Goal: Task Accomplishment & Management: Manage account settings

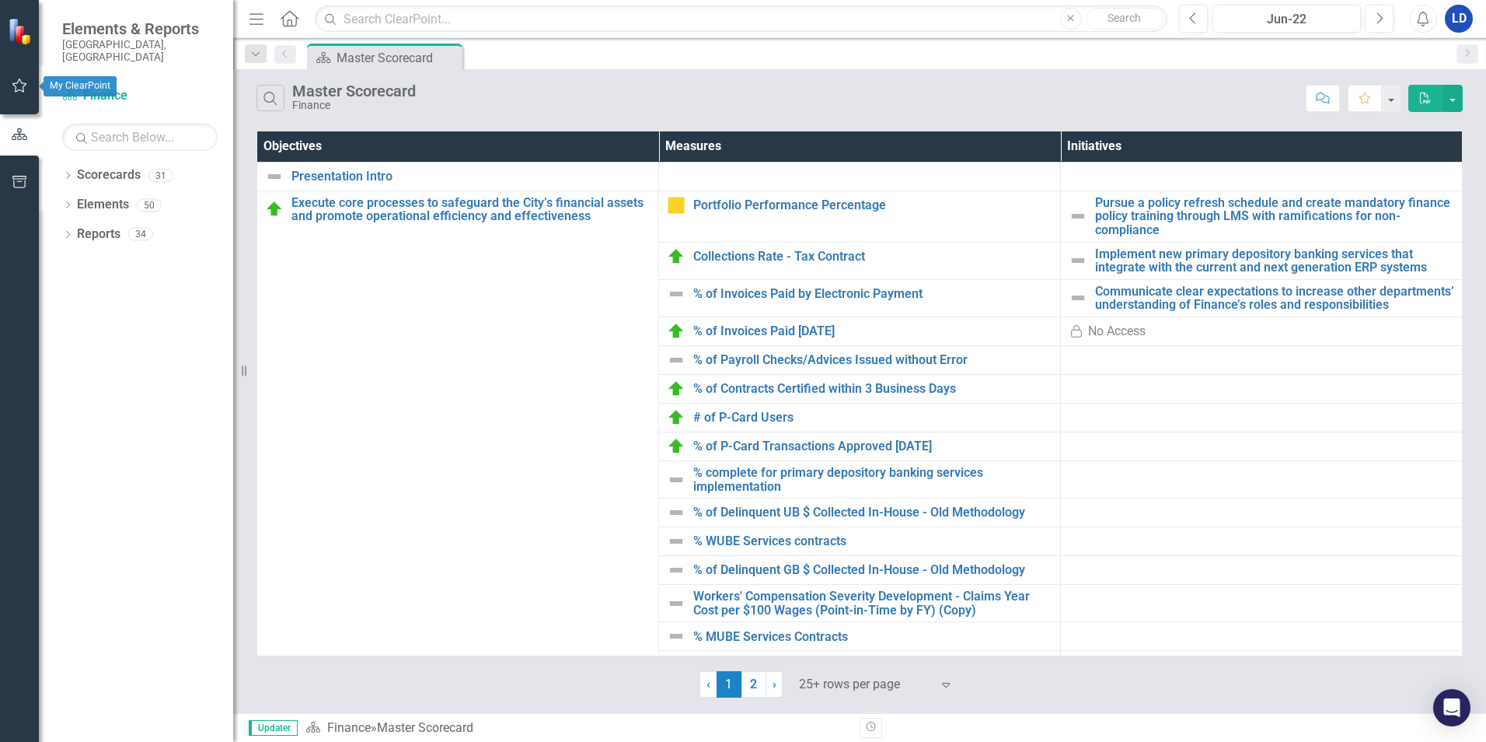
click at [16, 86] on icon "button" at bounding box center [20, 85] width 16 height 12
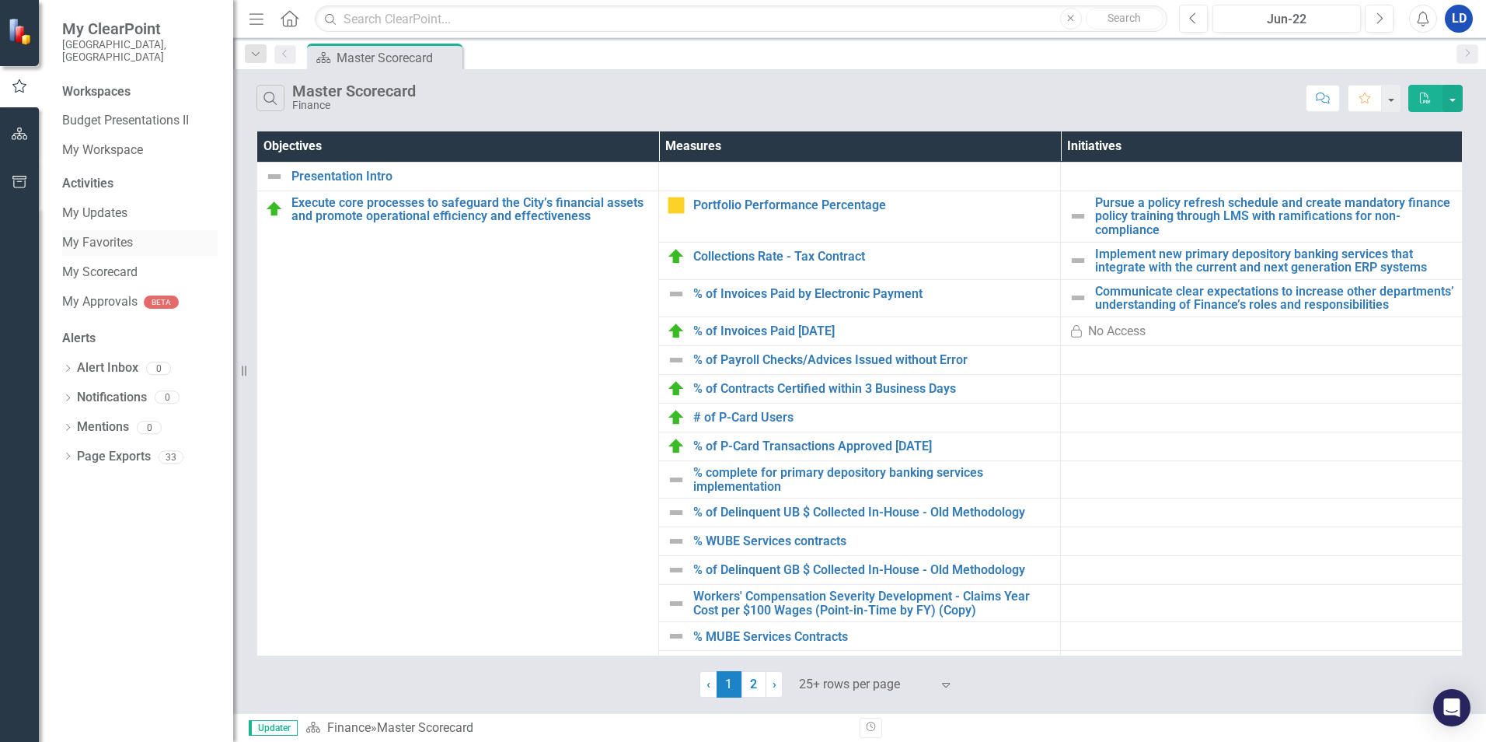
click at [117, 234] on link "My Favorites" at bounding box center [139, 243] width 155 height 18
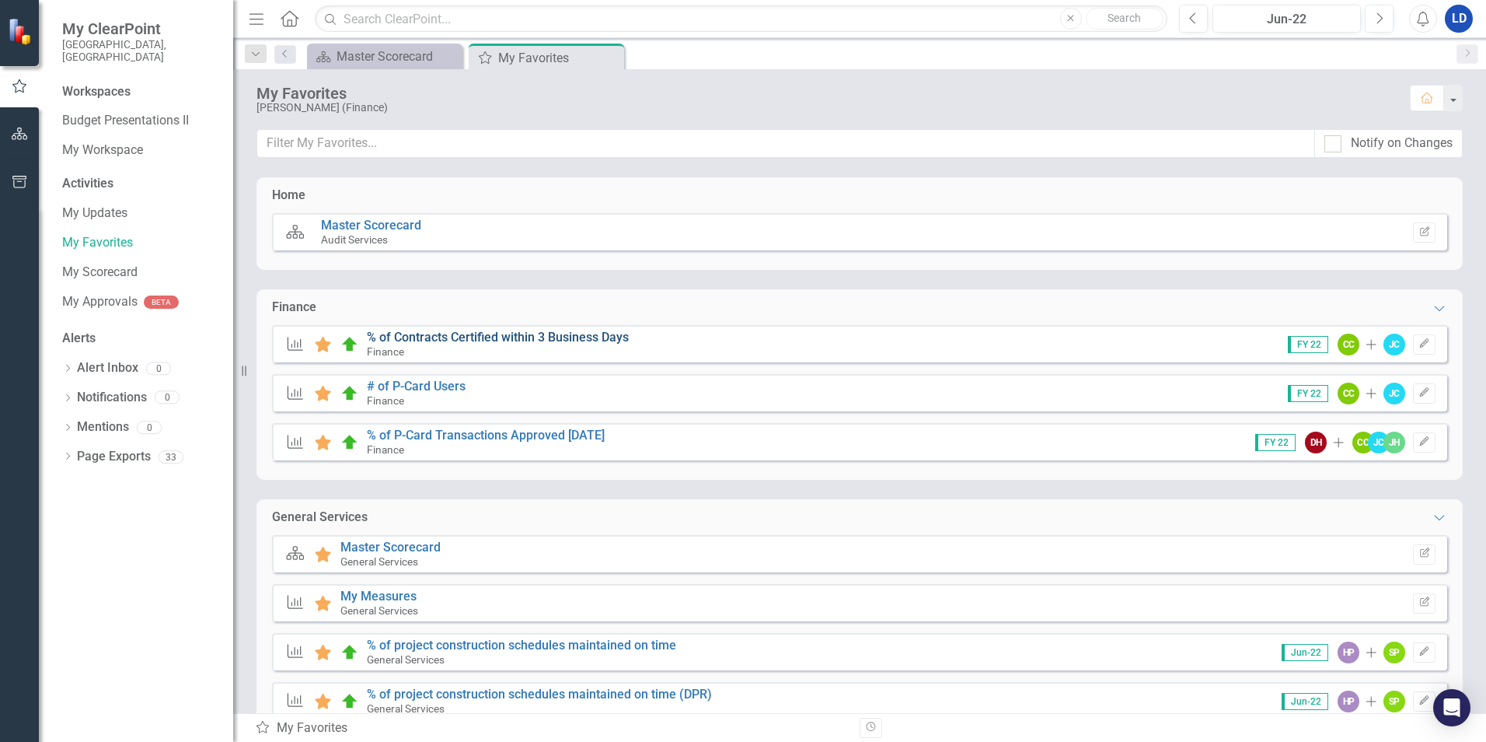
click at [435, 340] on link "% of Contracts Certified within 3 Business Days" at bounding box center [498, 337] width 262 height 15
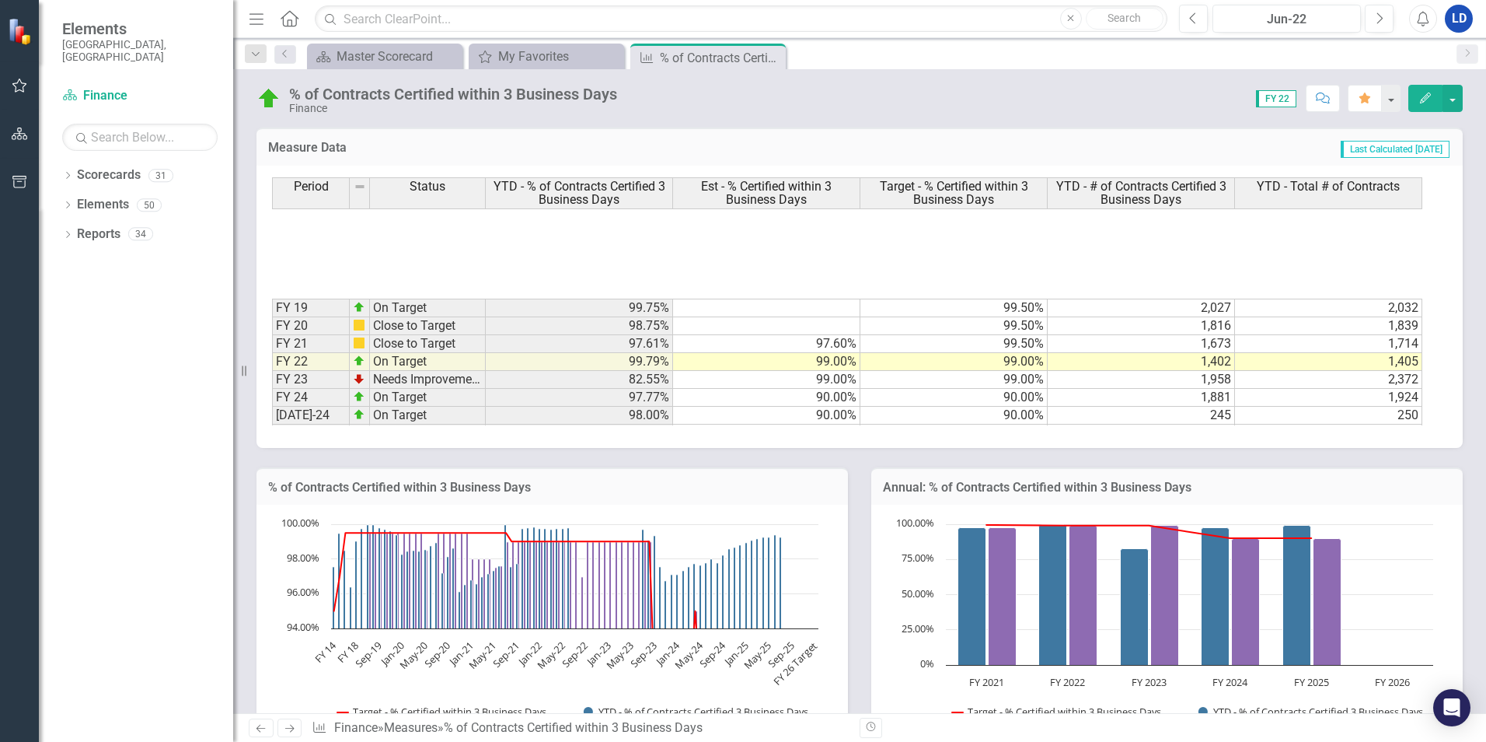
scroll to position [321, 0]
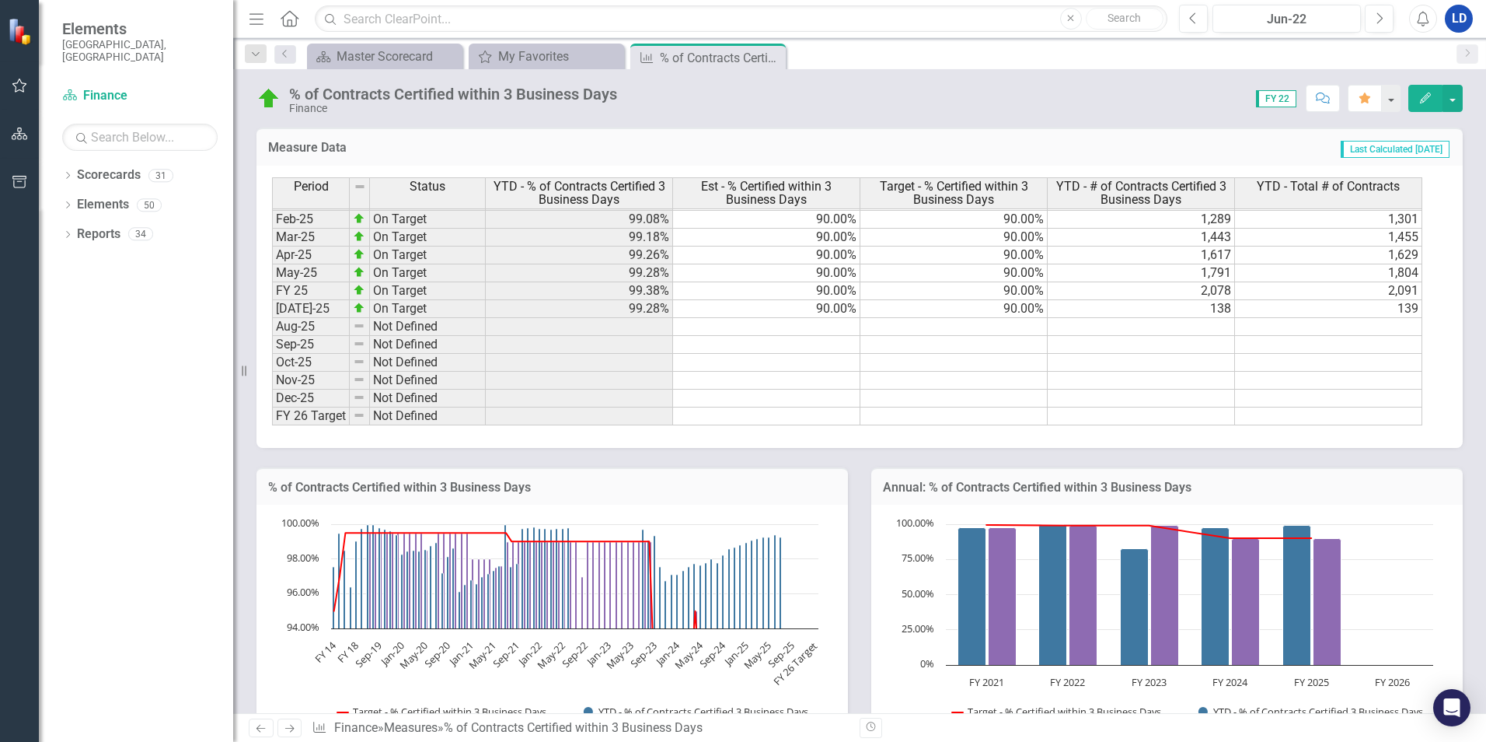
click at [1120, 326] on td at bounding box center [1141, 327] width 187 height 18
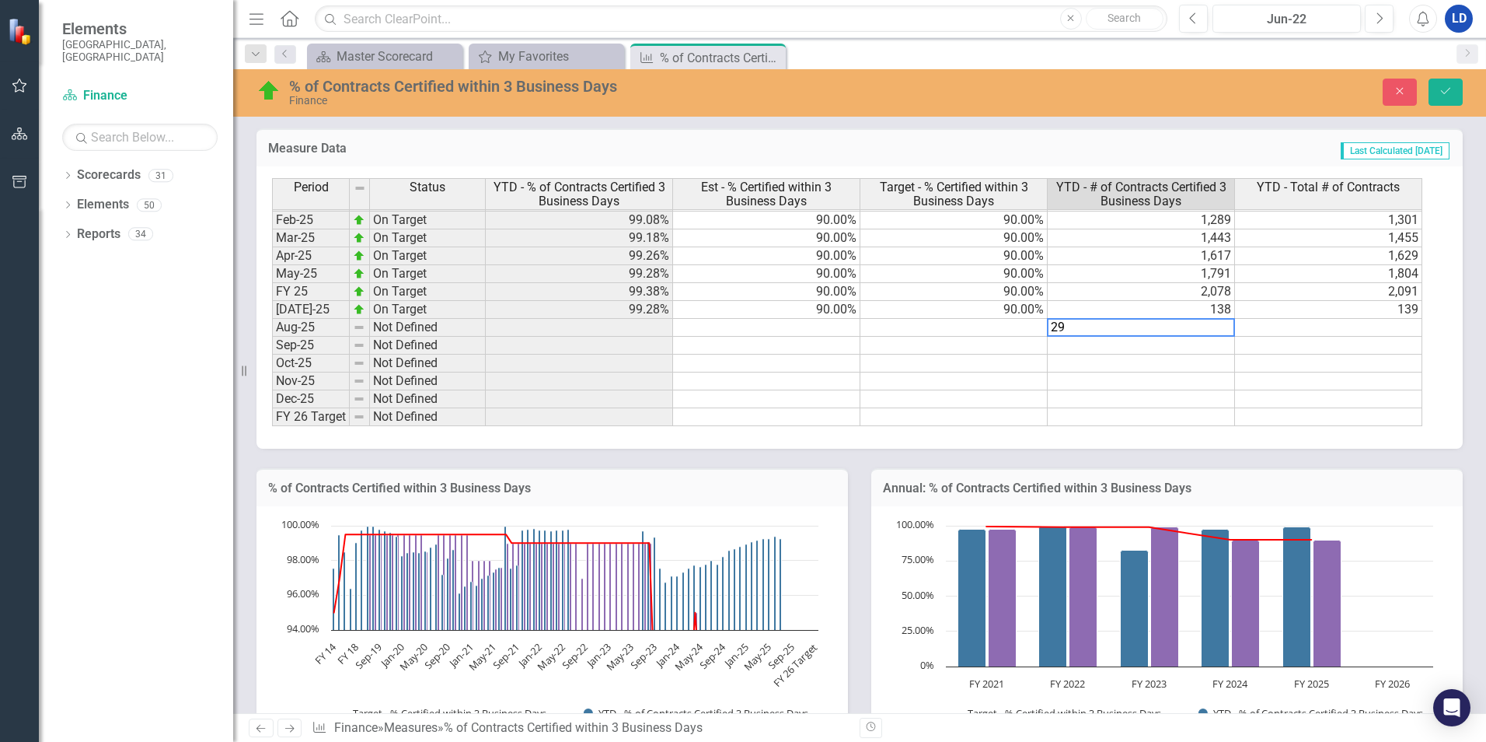
type textarea "292"
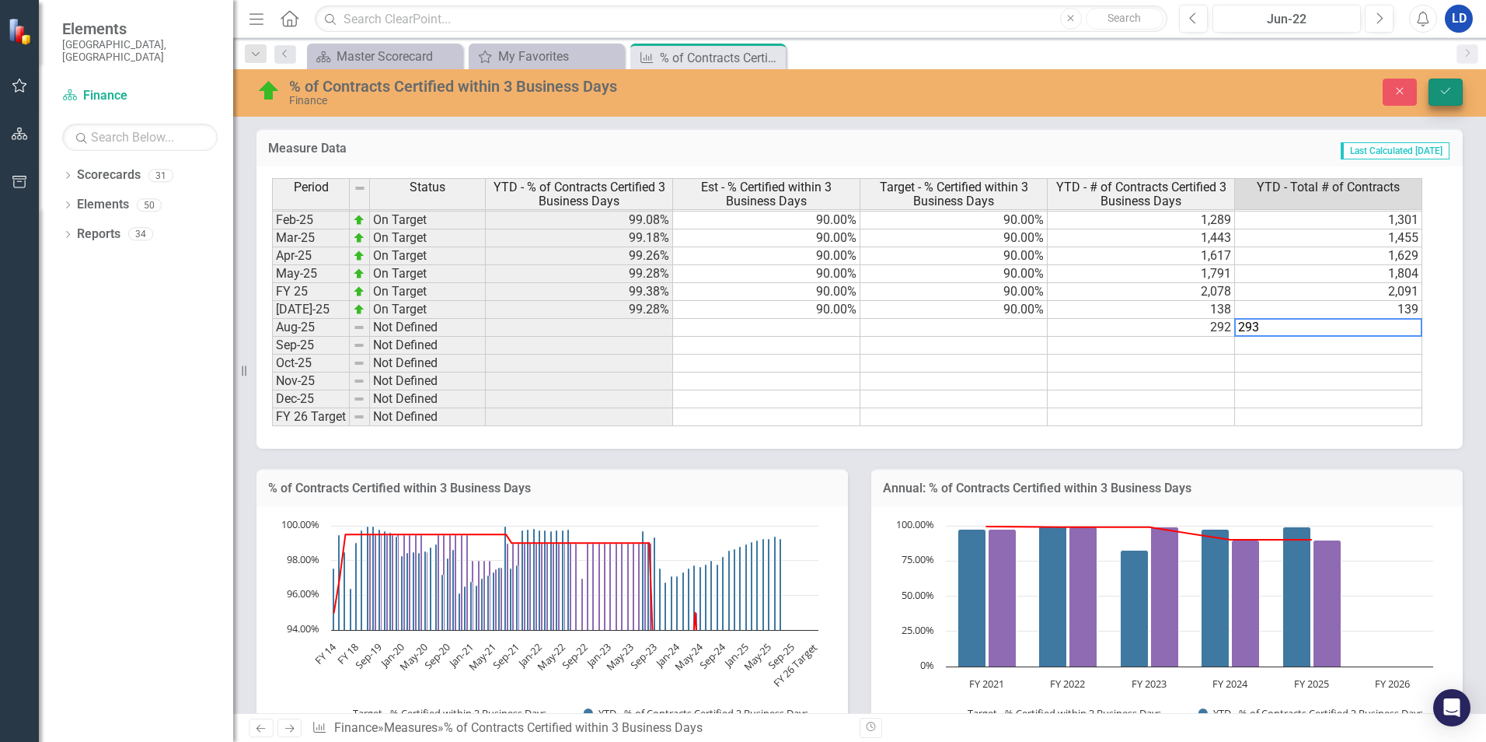
type textarea "293"
click at [1434, 86] on button "Save" at bounding box center [1446, 92] width 34 height 27
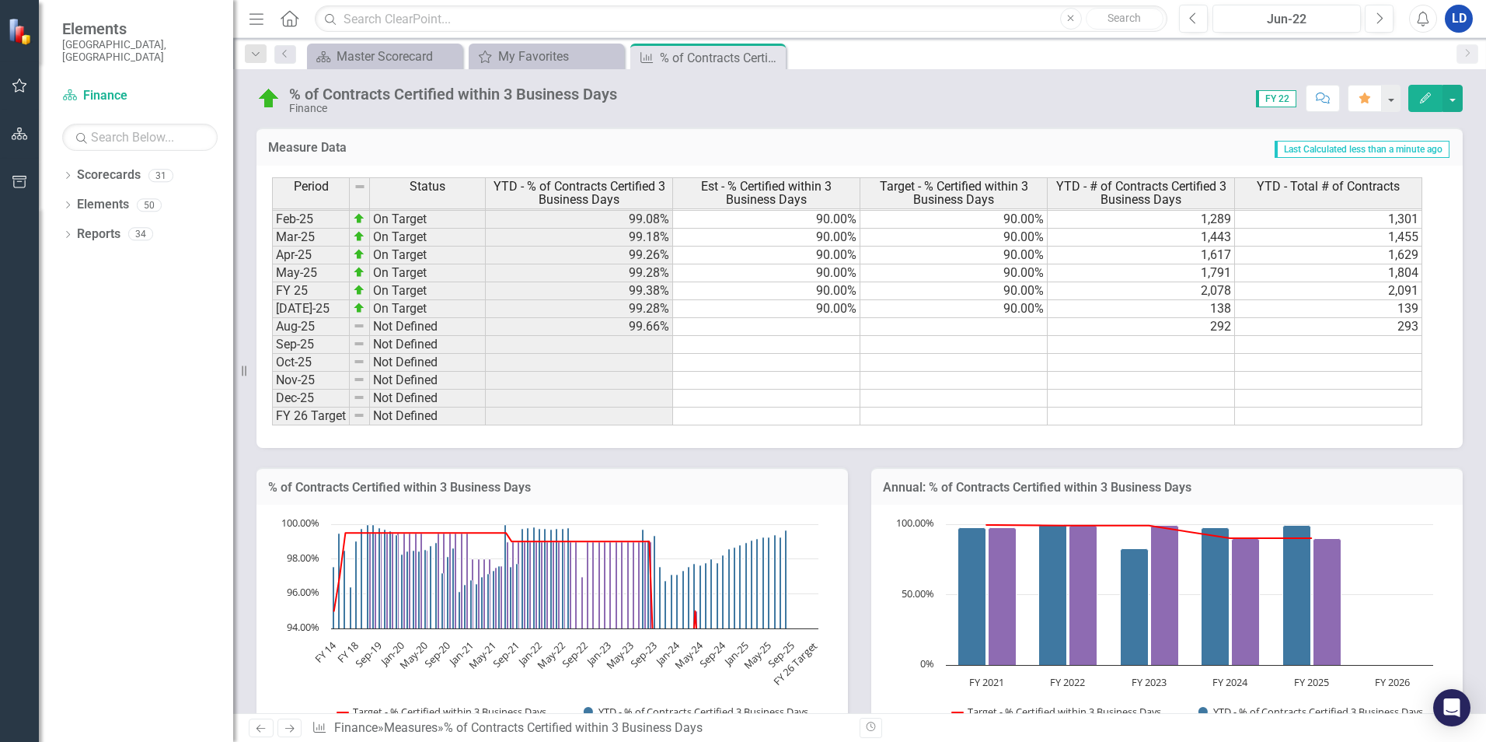
click at [839, 327] on tbody "FY 17 Close to Target 96.42% 99.50% 1,722 1,786 FY 18 Close to Target 99.02% 99…" at bounding box center [847, 184] width 1150 height 484
click at [839, 327] on td at bounding box center [766, 327] width 187 height 18
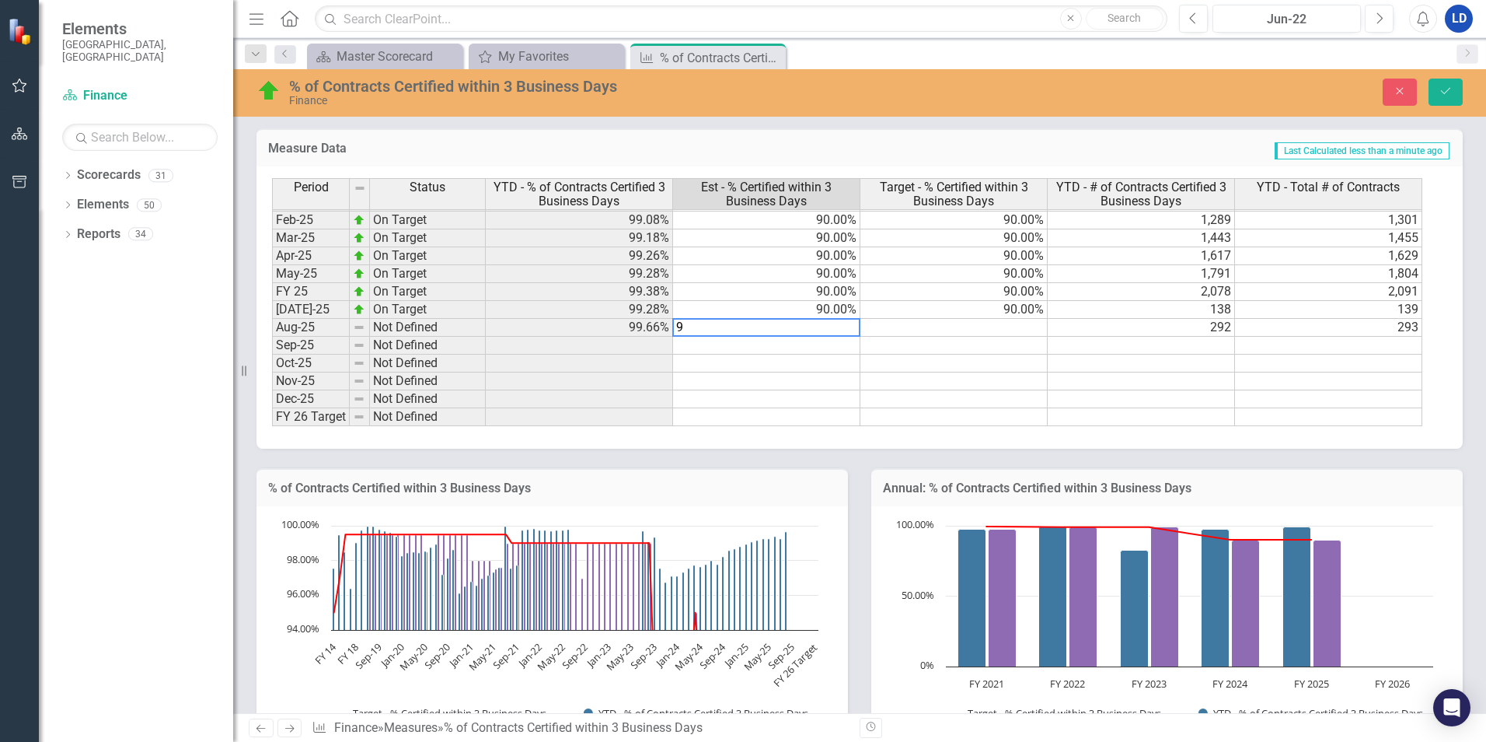
type textarea "95"
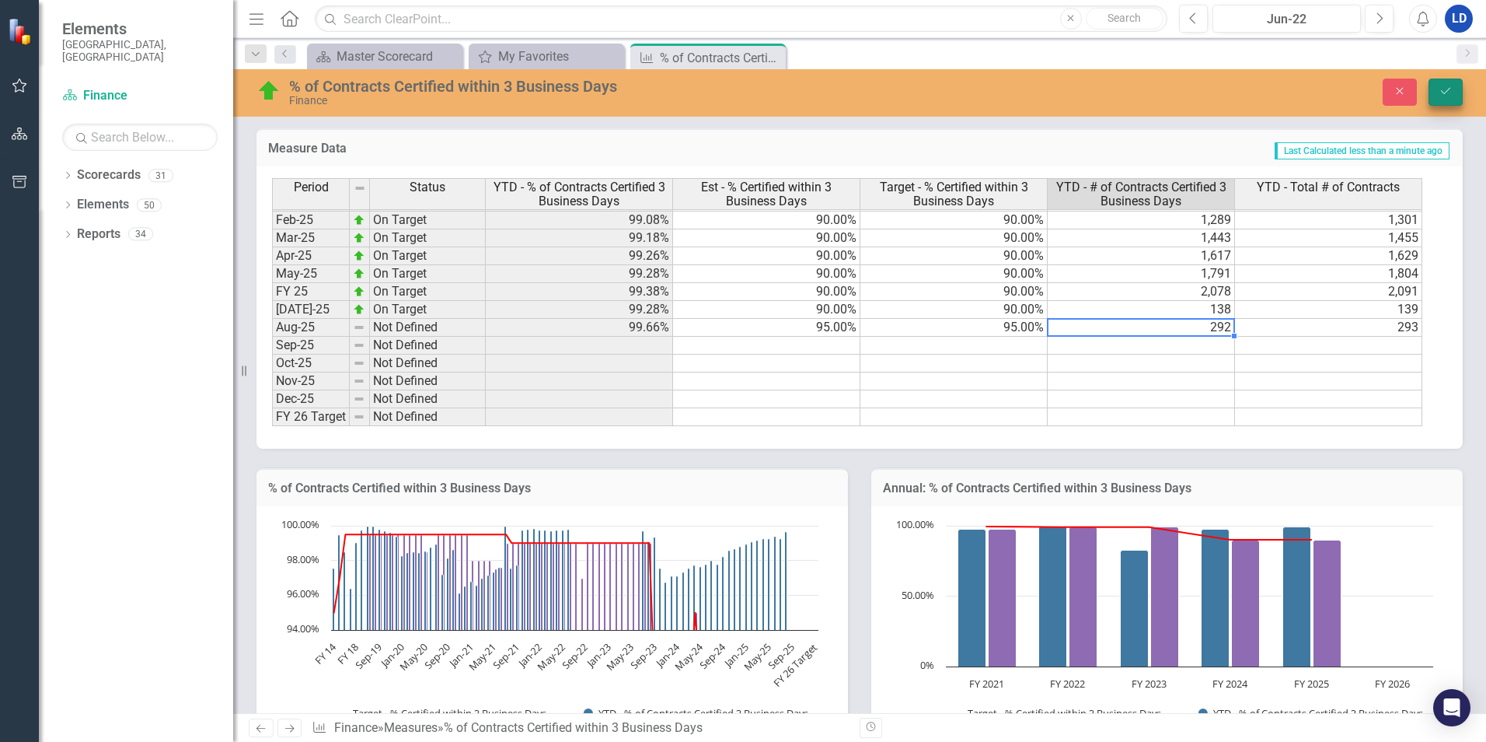
type textarea "292"
click at [1441, 96] on icon "Save" at bounding box center [1446, 91] width 14 height 11
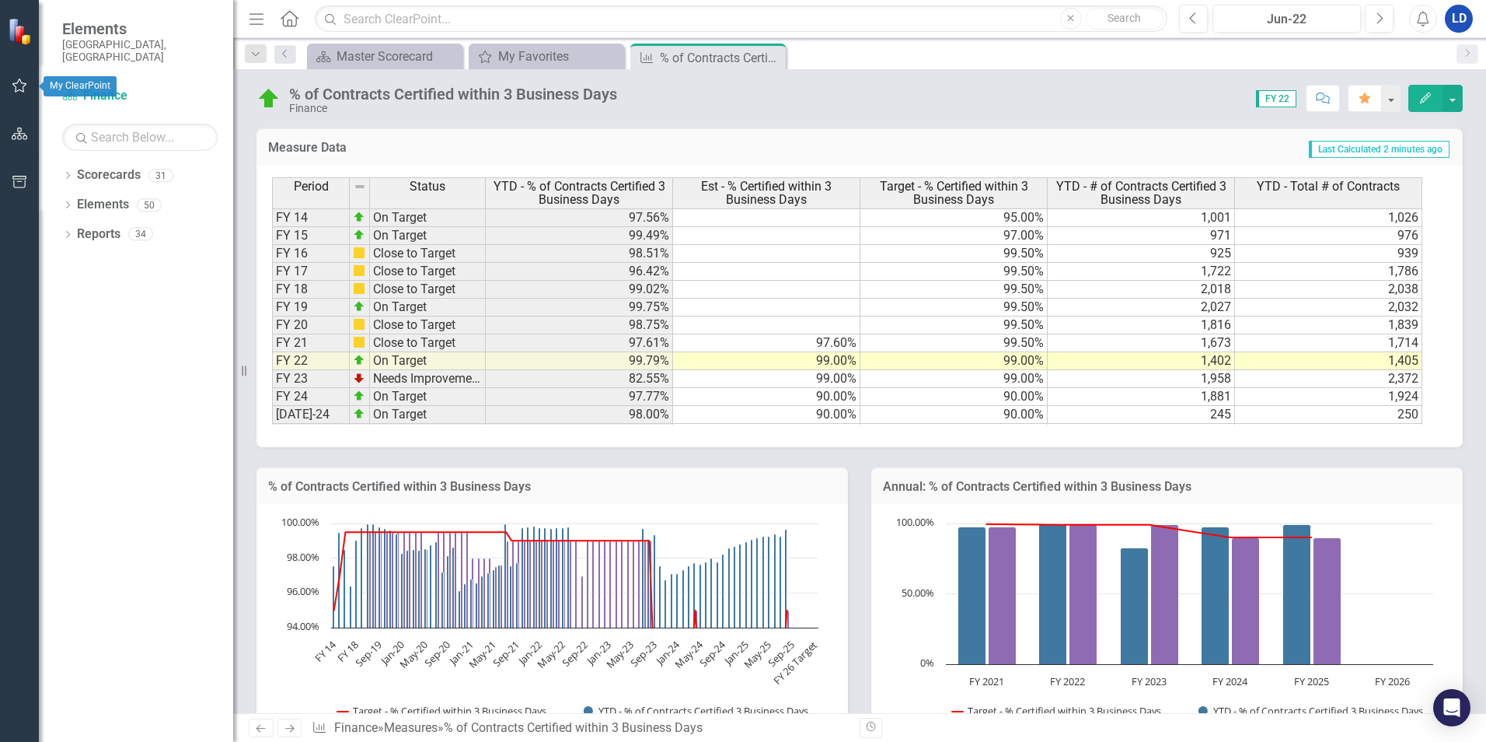
click at [20, 89] on icon "button" at bounding box center [20, 85] width 16 height 12
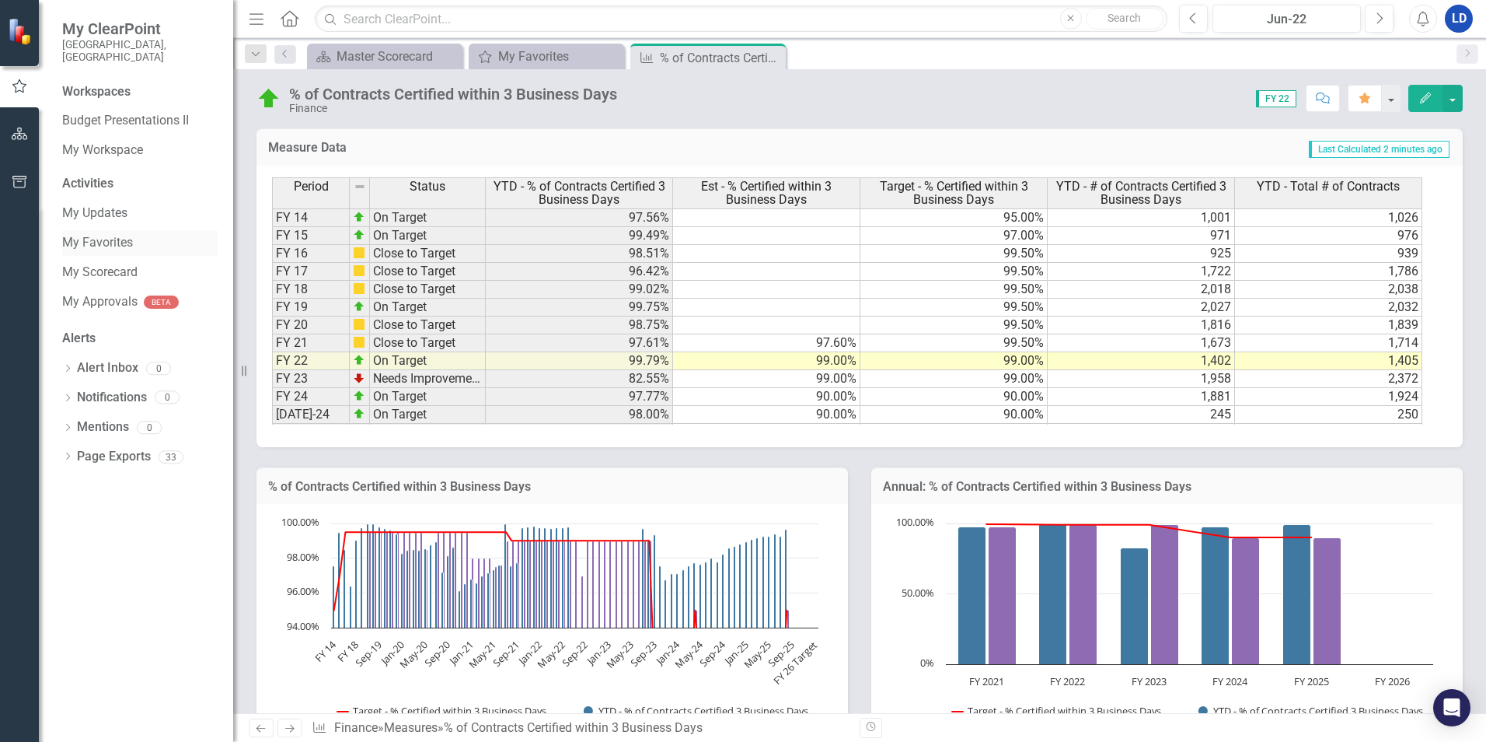
click at [103, 234] on link "My Favorites" at bounding box center [139, 243] width 155 height 18
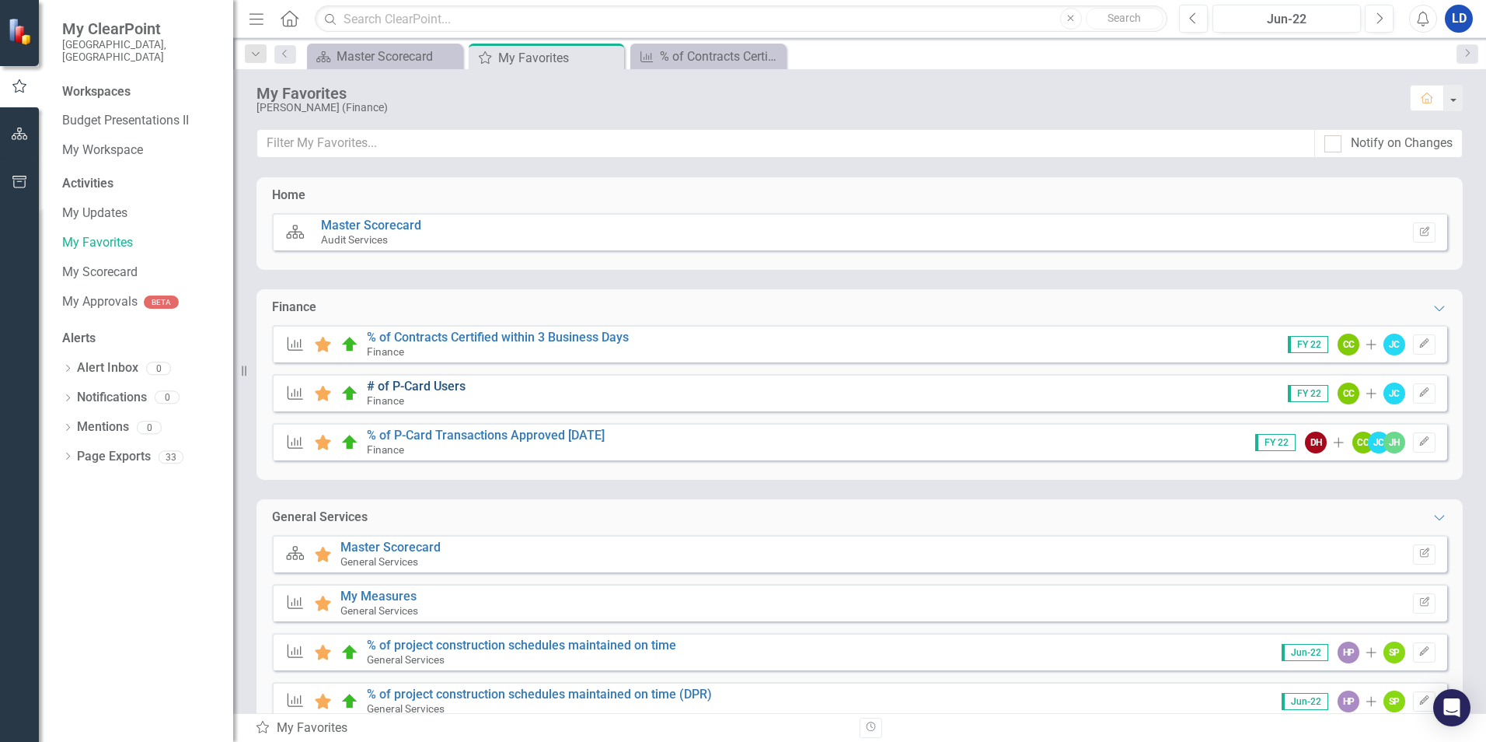
click at [428, 389] on link "# of P-Card Users" at bounding box center [416, 386] width 99 height 15
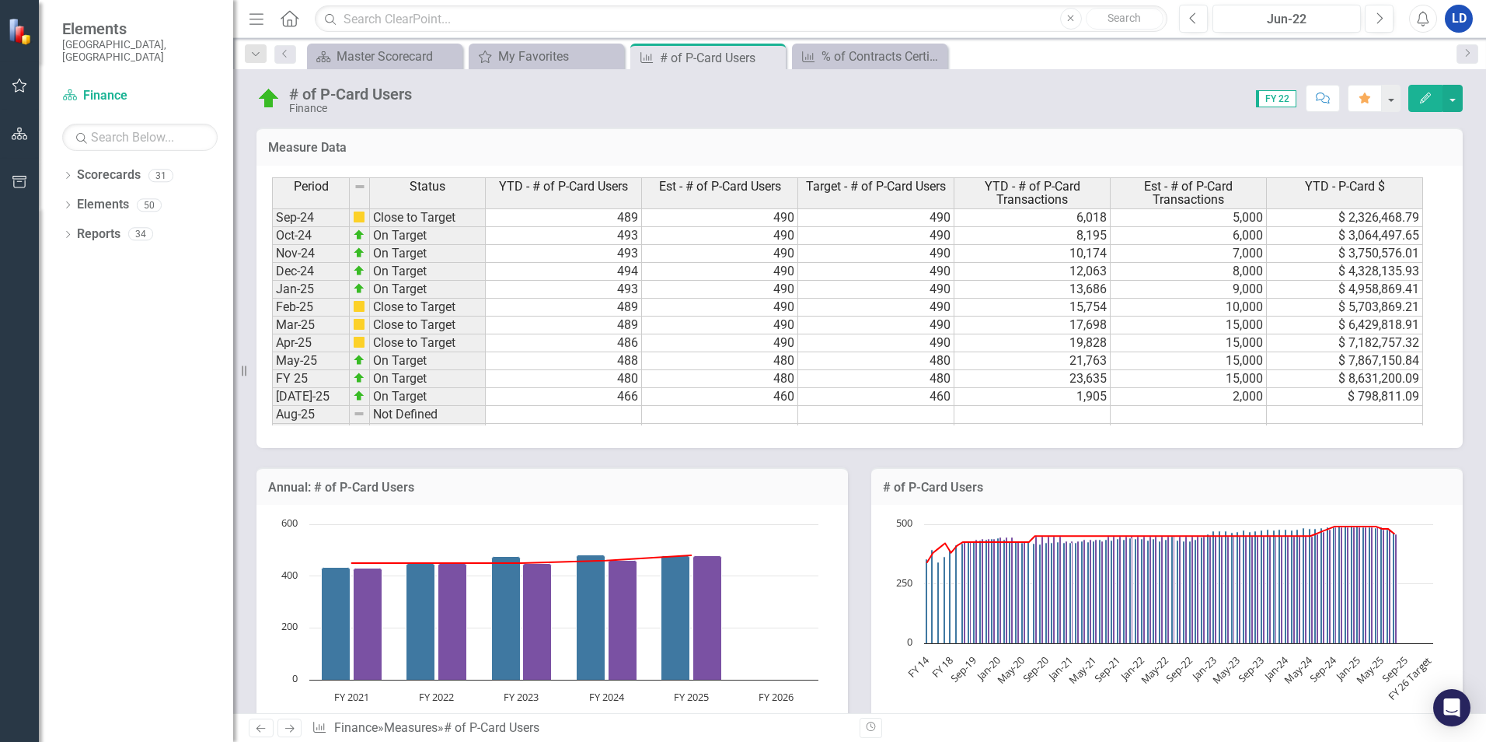
scroll to position [321, 0]
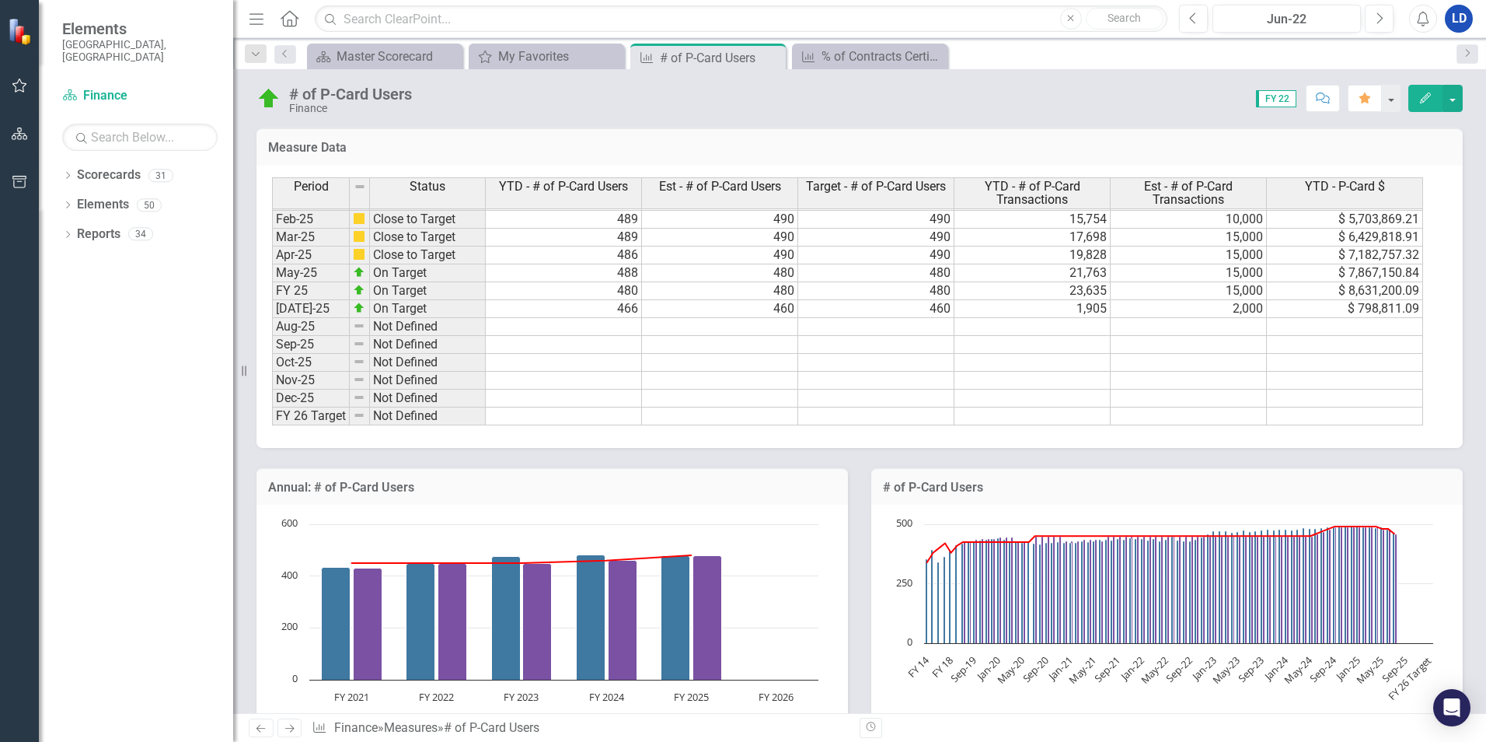
click at [623, 323] on tbody "FY 18 On Target 389 380 16,912 17,500 $ 4,522,803.23 FY 19 On Target 412 410 21…" at bounding box center [847, 193] width 1151 height 466
click at [623, 323] on td at bounding box center [564, 327] width 156 height 18
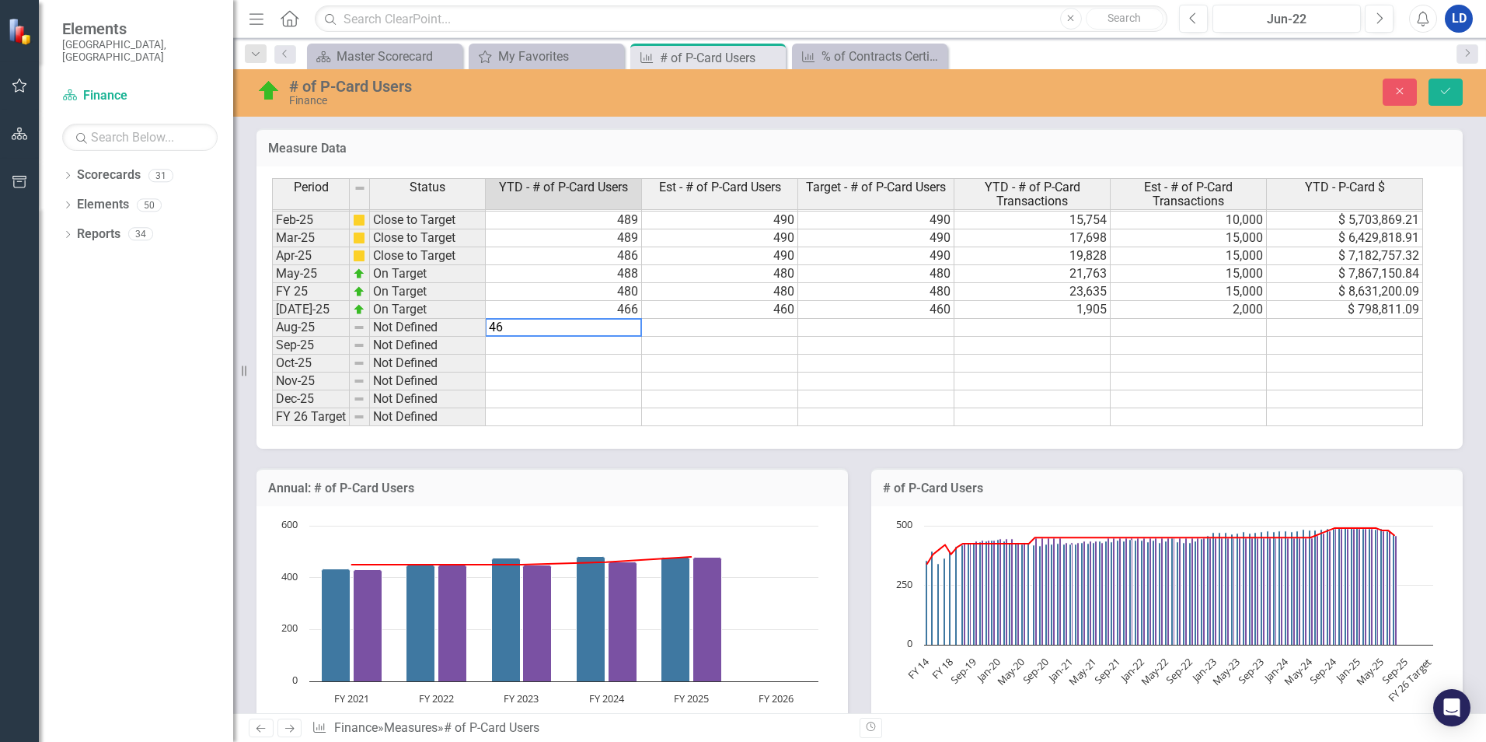
type textarea "466"
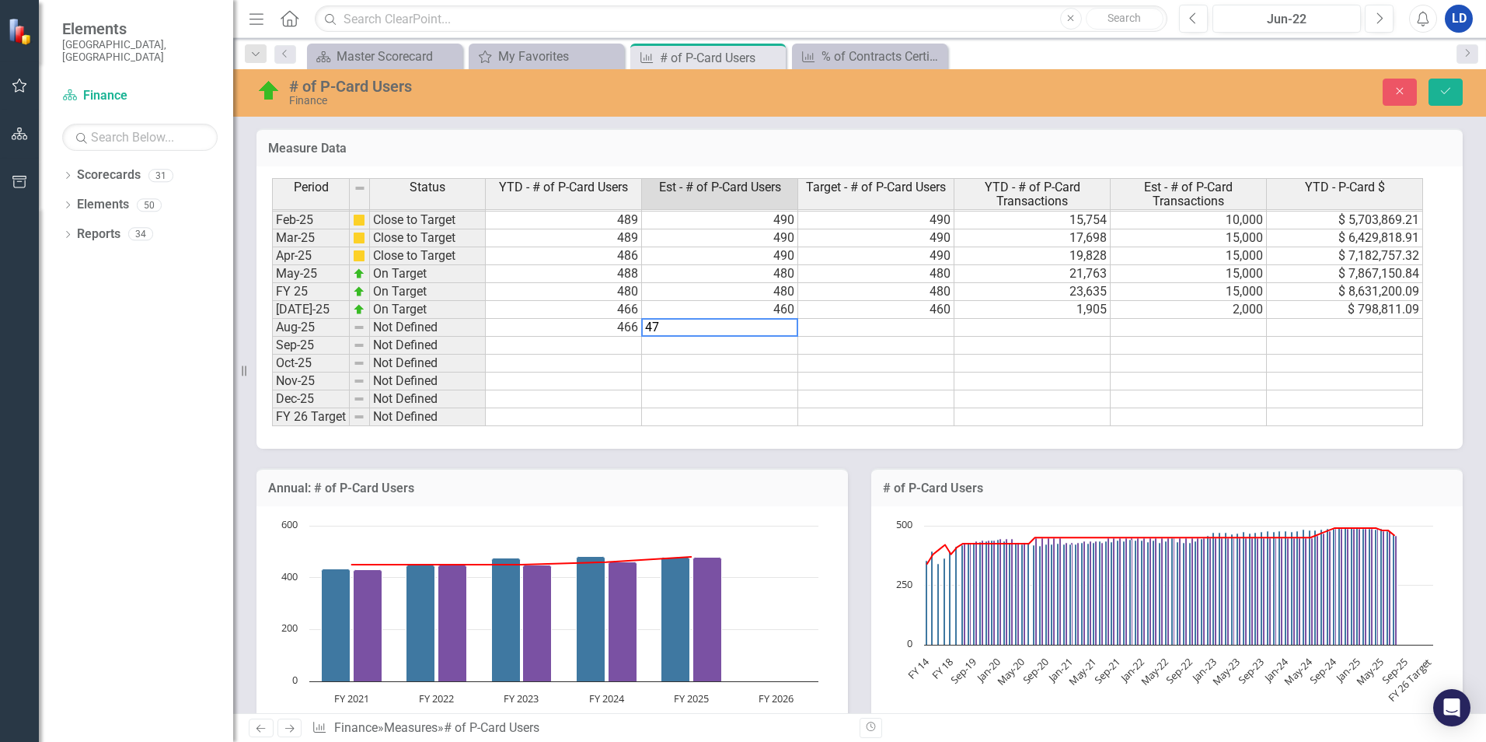
type textarea "470"
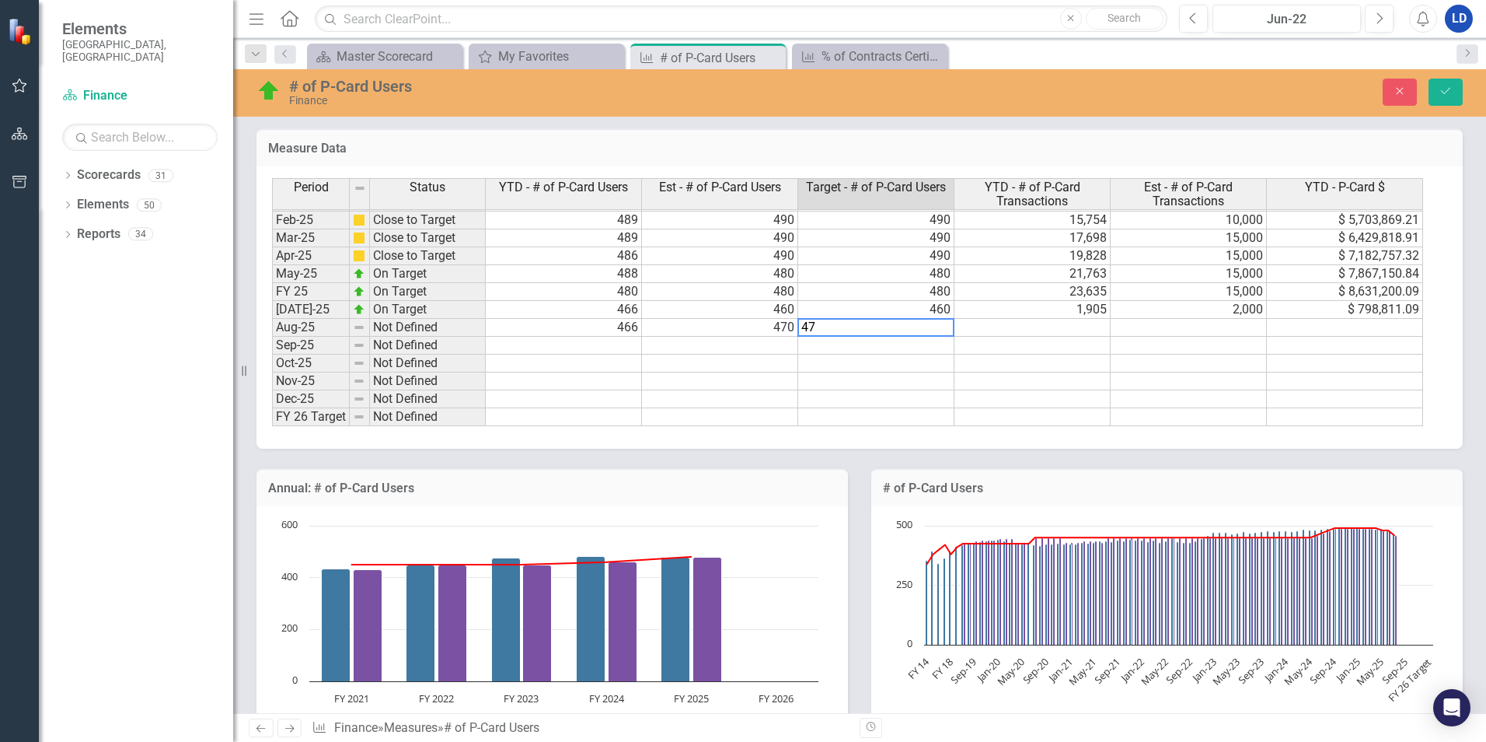
type textarea "470"
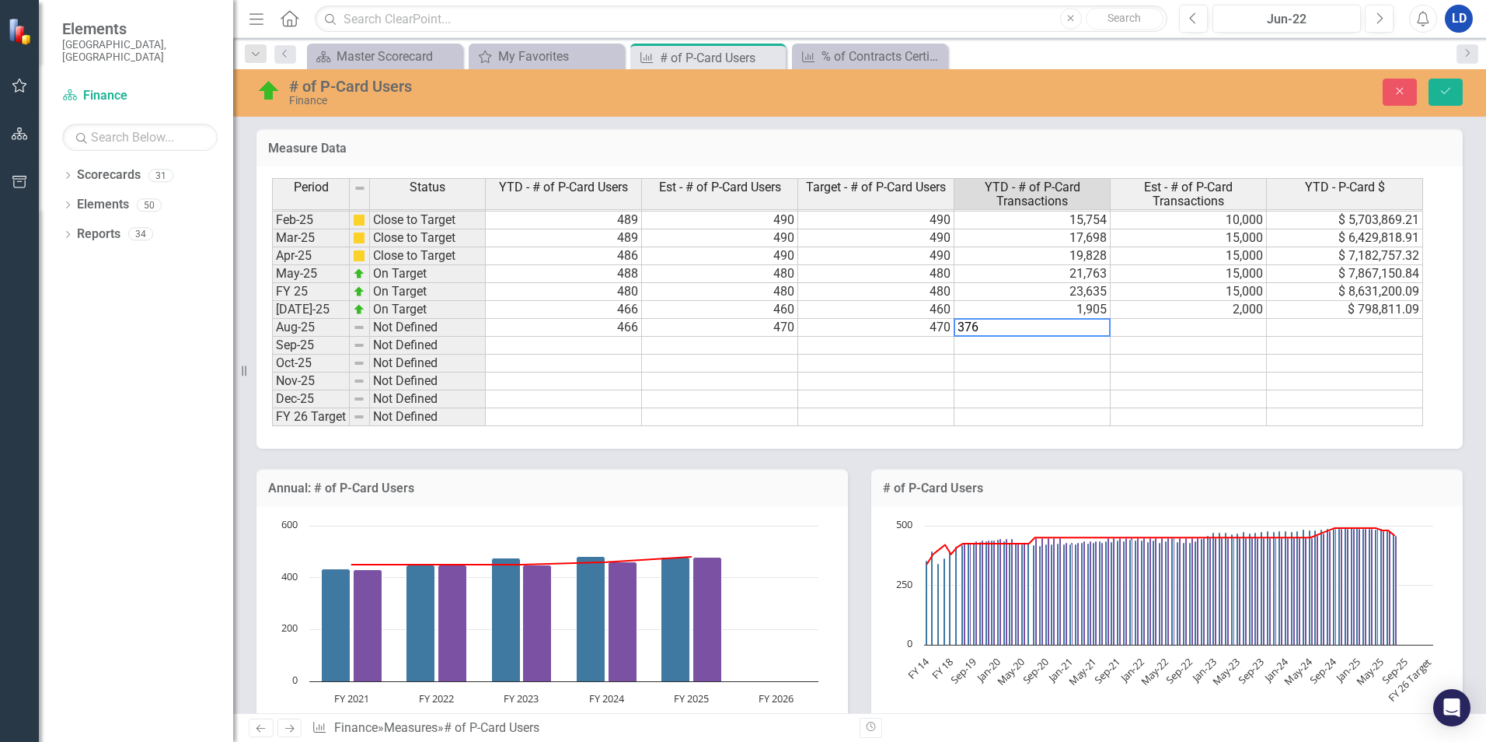
type textarea "3764"
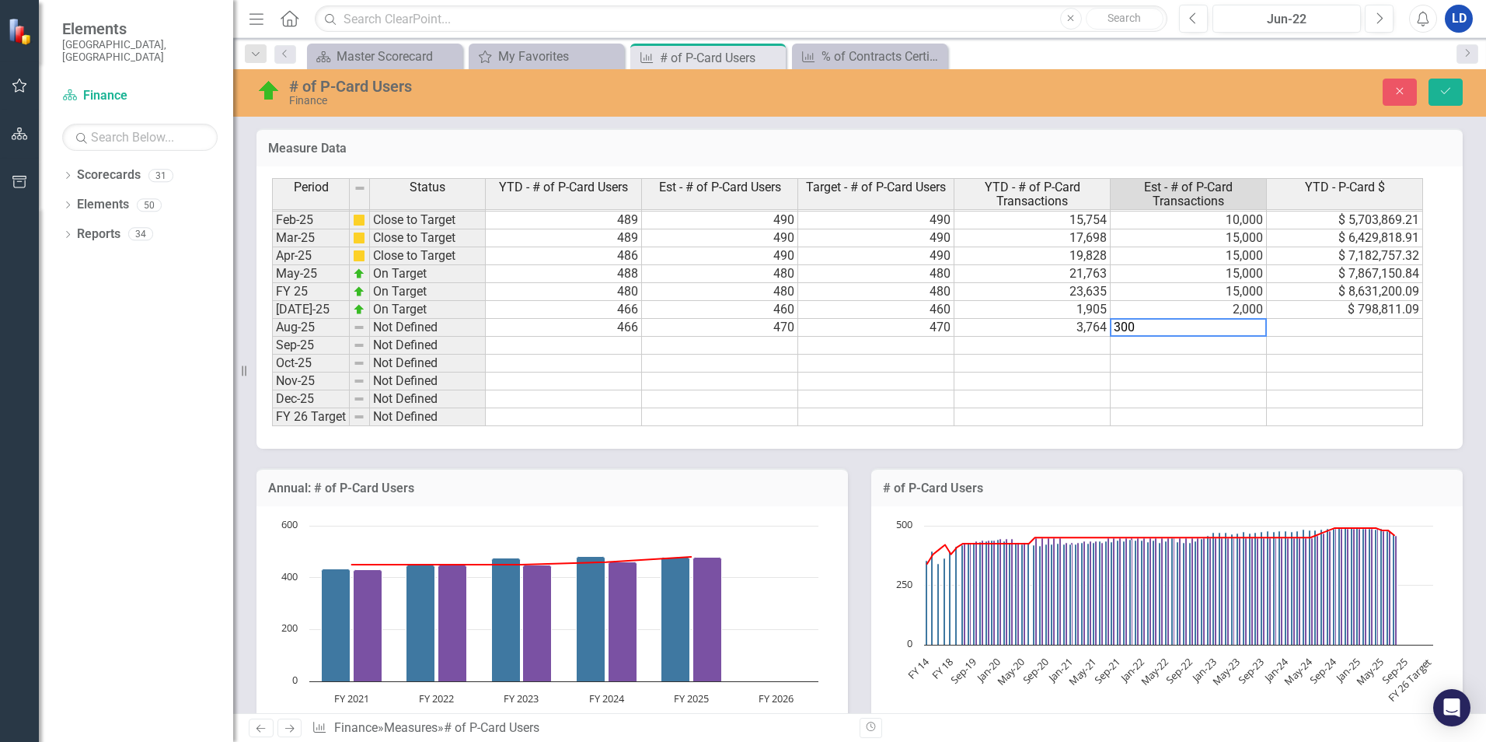
type textarea "3000"
type textarea "1542862.21"
click at [1441, 92] on icon "Save" at bounding box center [1446, 91] width 14 height 11
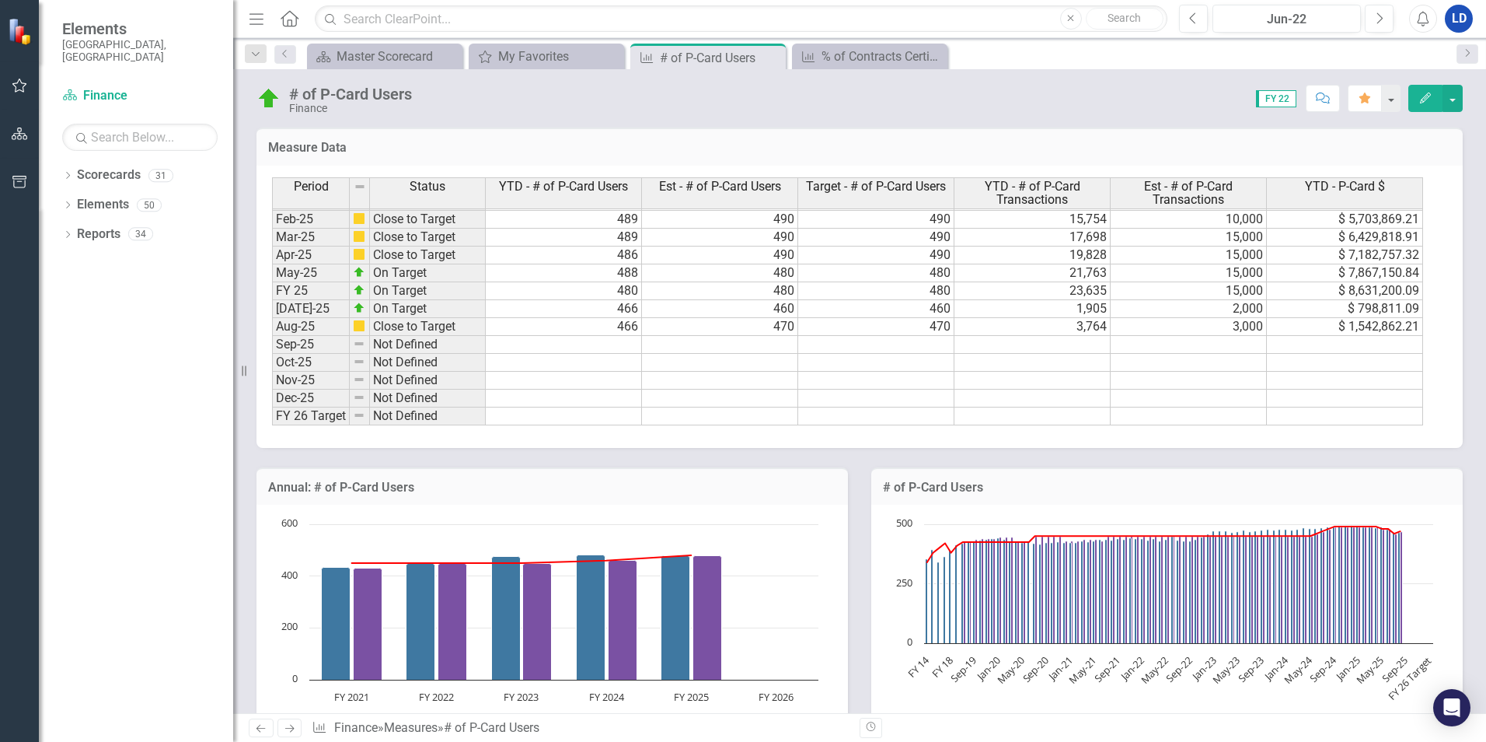
click at [1172, 330] on td "3,000" at bounding box center [1189, 327] width 156 height 18
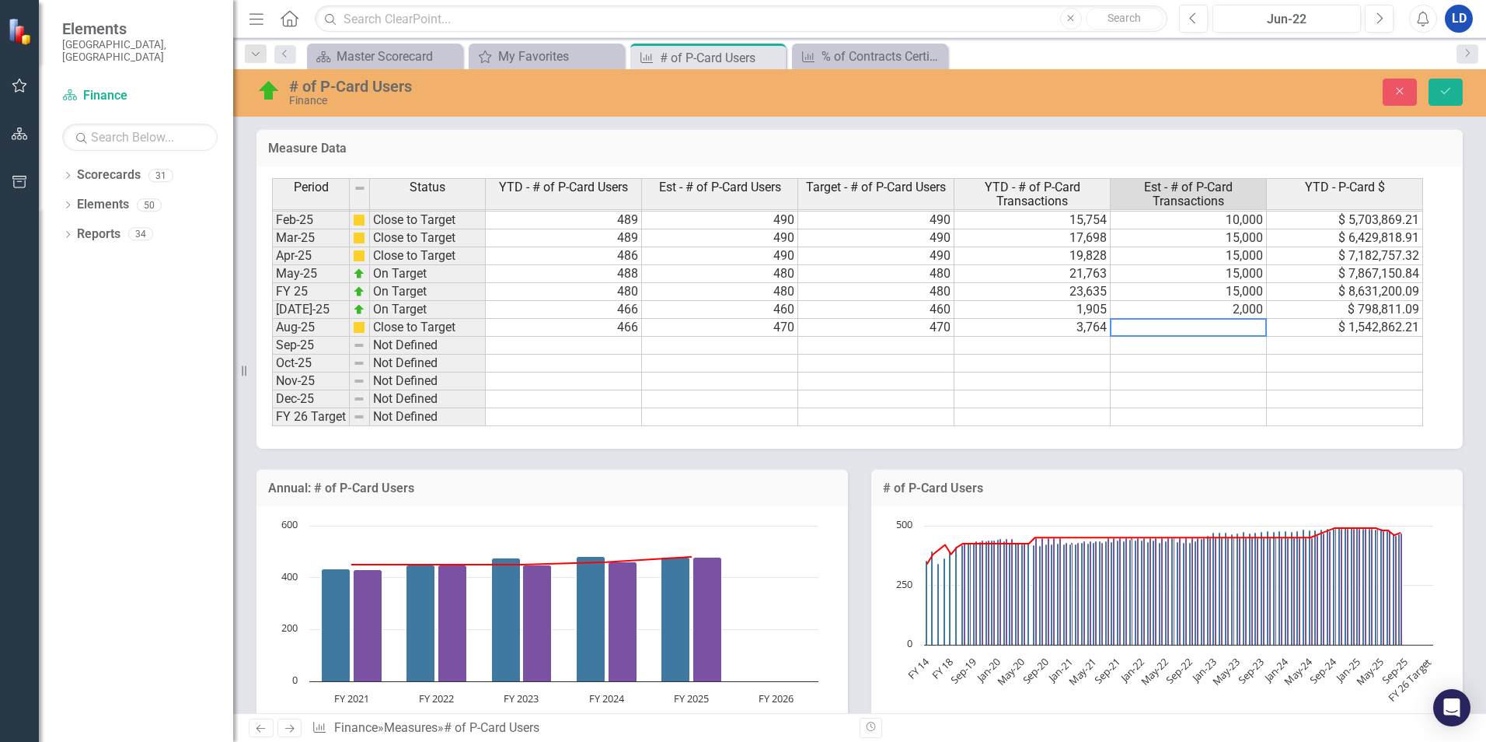
drag, startPoint x: 1122, startPoint y: 330, endPoint x: 1110, endPoint y: 330, distance: 11.7
click at [1110, 330] on textarea at bounding box center [1188, 327] width 157 height 19
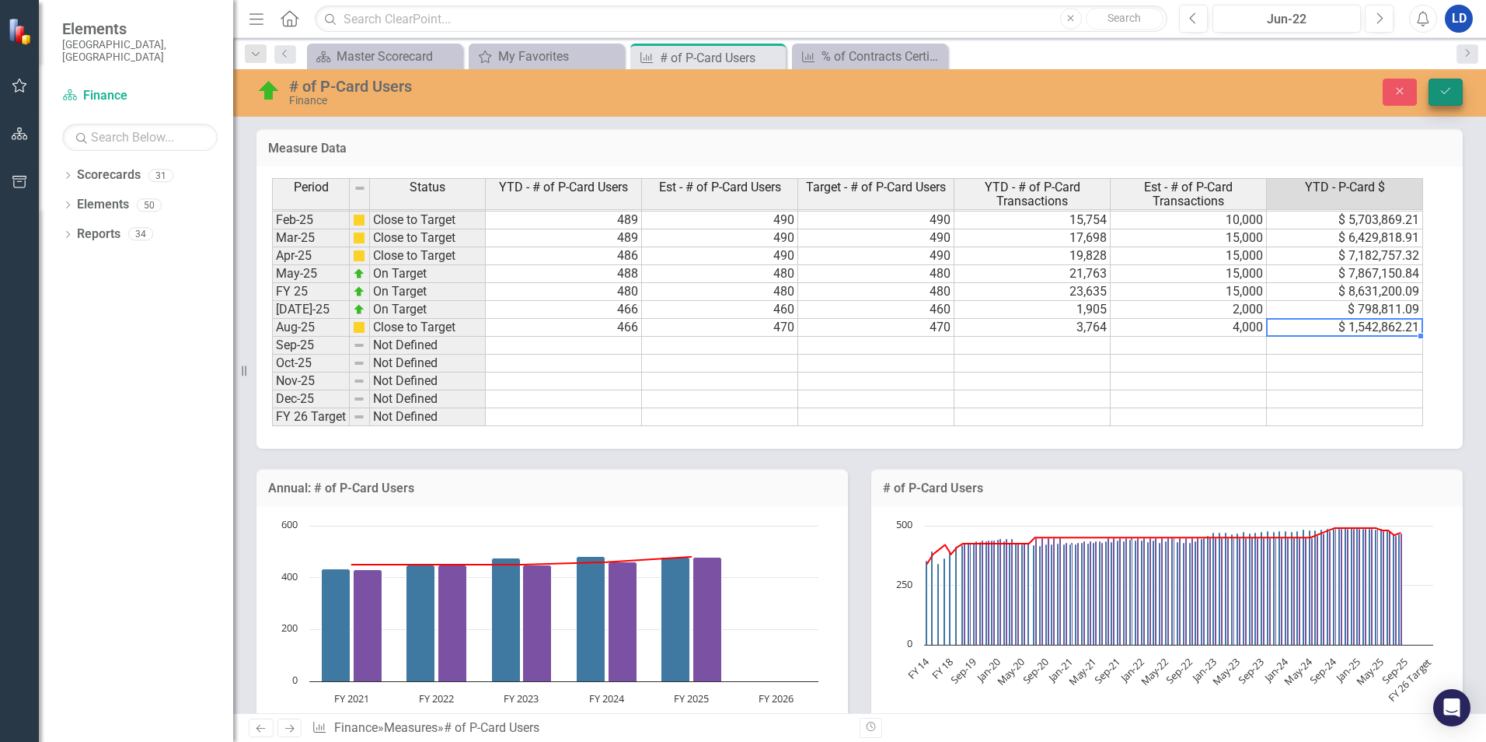
type textarea "1542862.21"
click at [1435, 89] on button "Save" at bounding box center [1446, 92] width 34 height 27
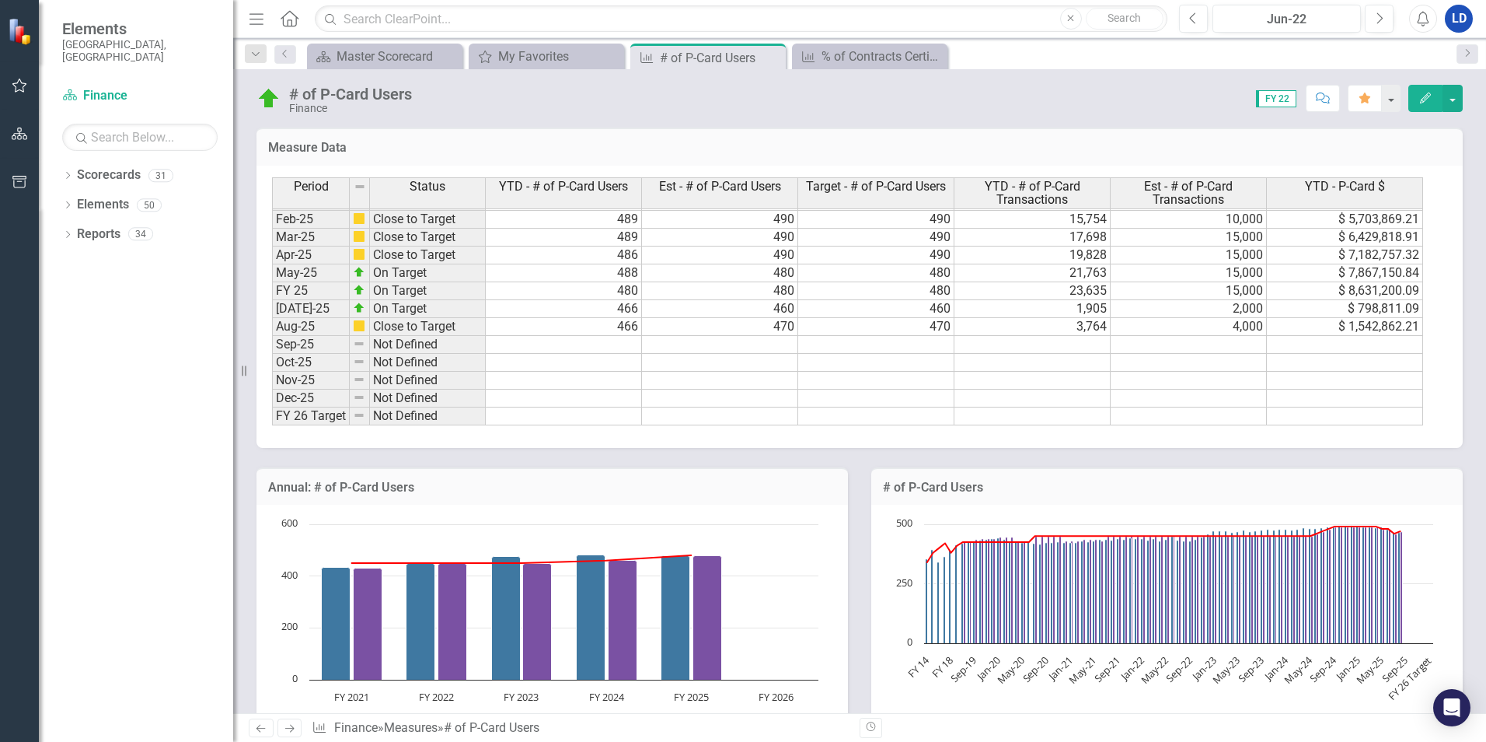
scroll to position [78, 0]
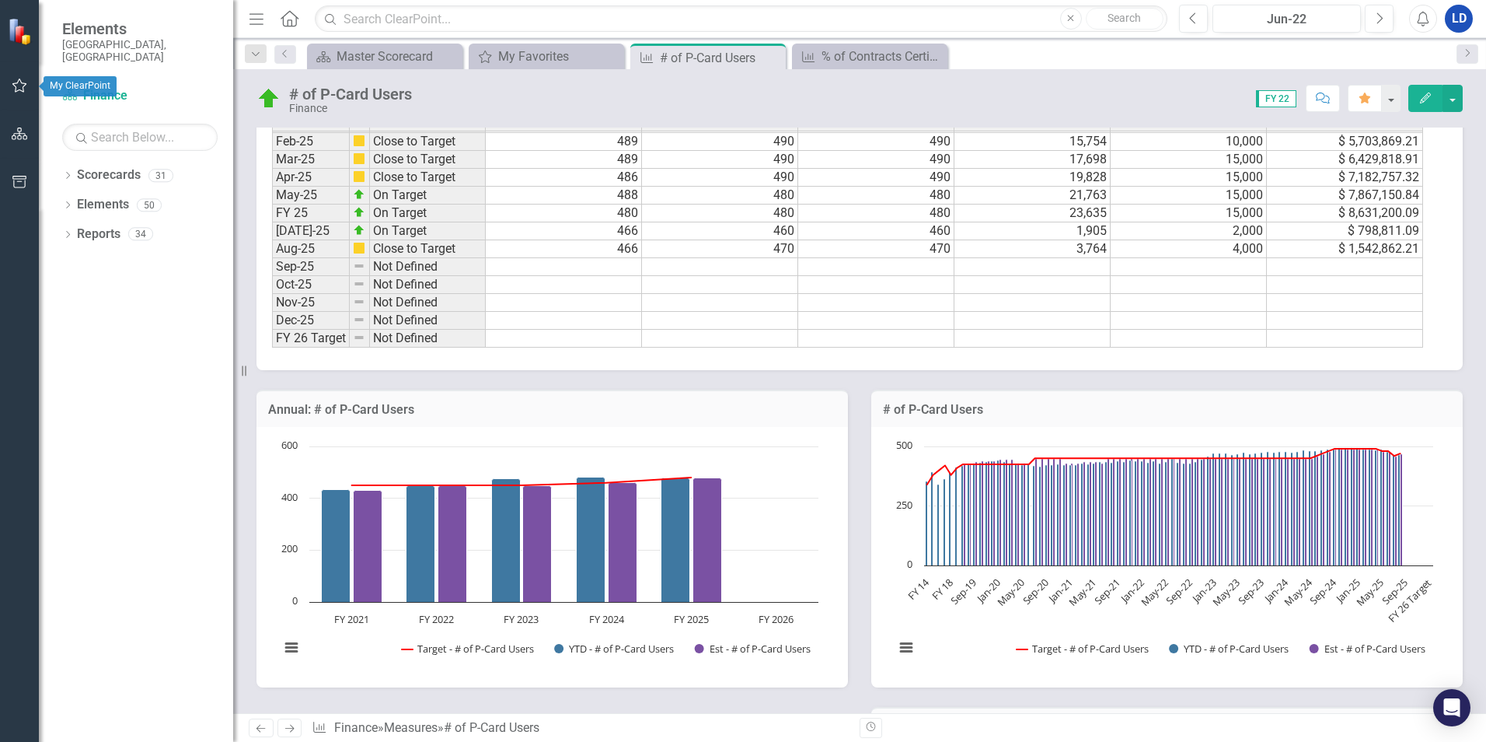
click at [12, 88] on icon "button" at bounding box center [20, 85] width 16 height 12
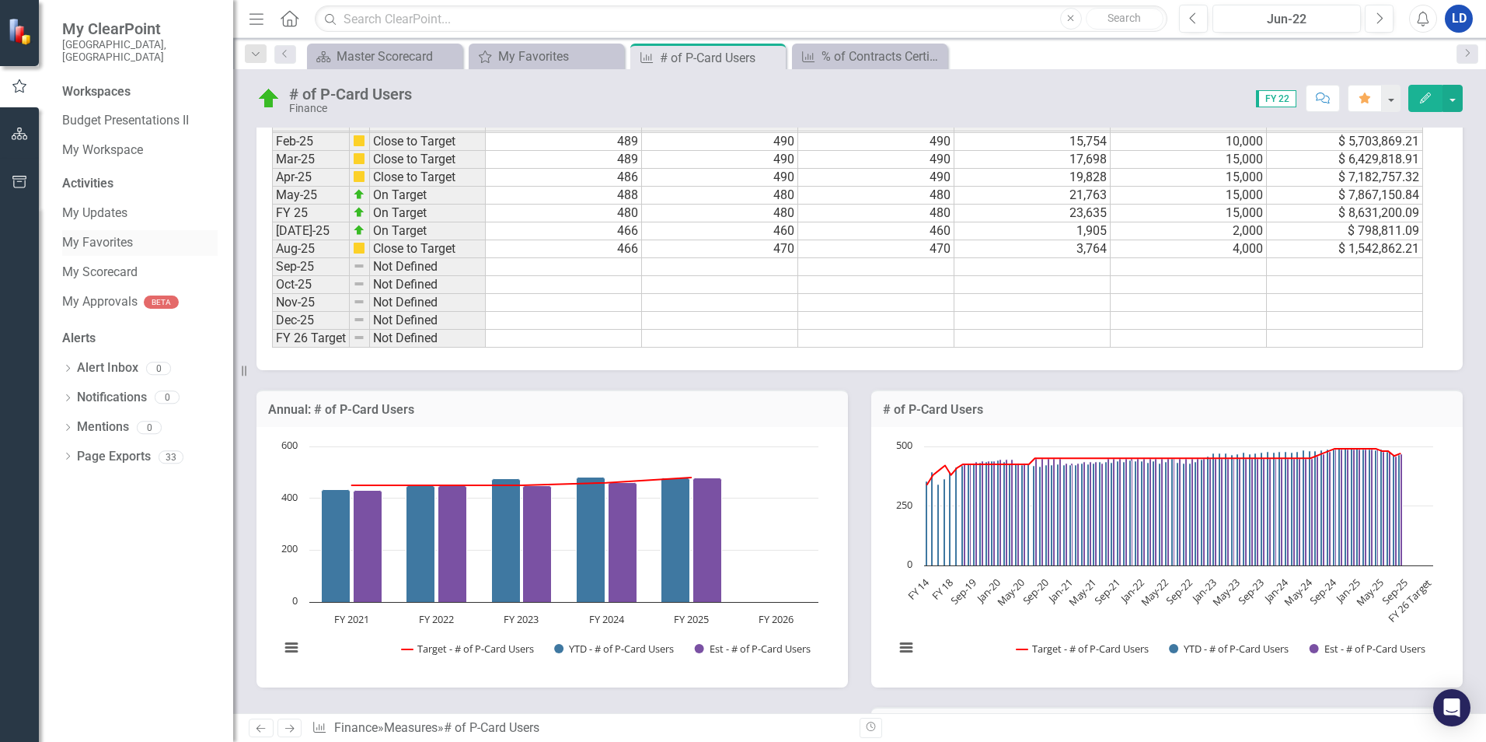
click at [97, 234] on link "My Favorites" at bounding box center [139, 243] width 155 height 18
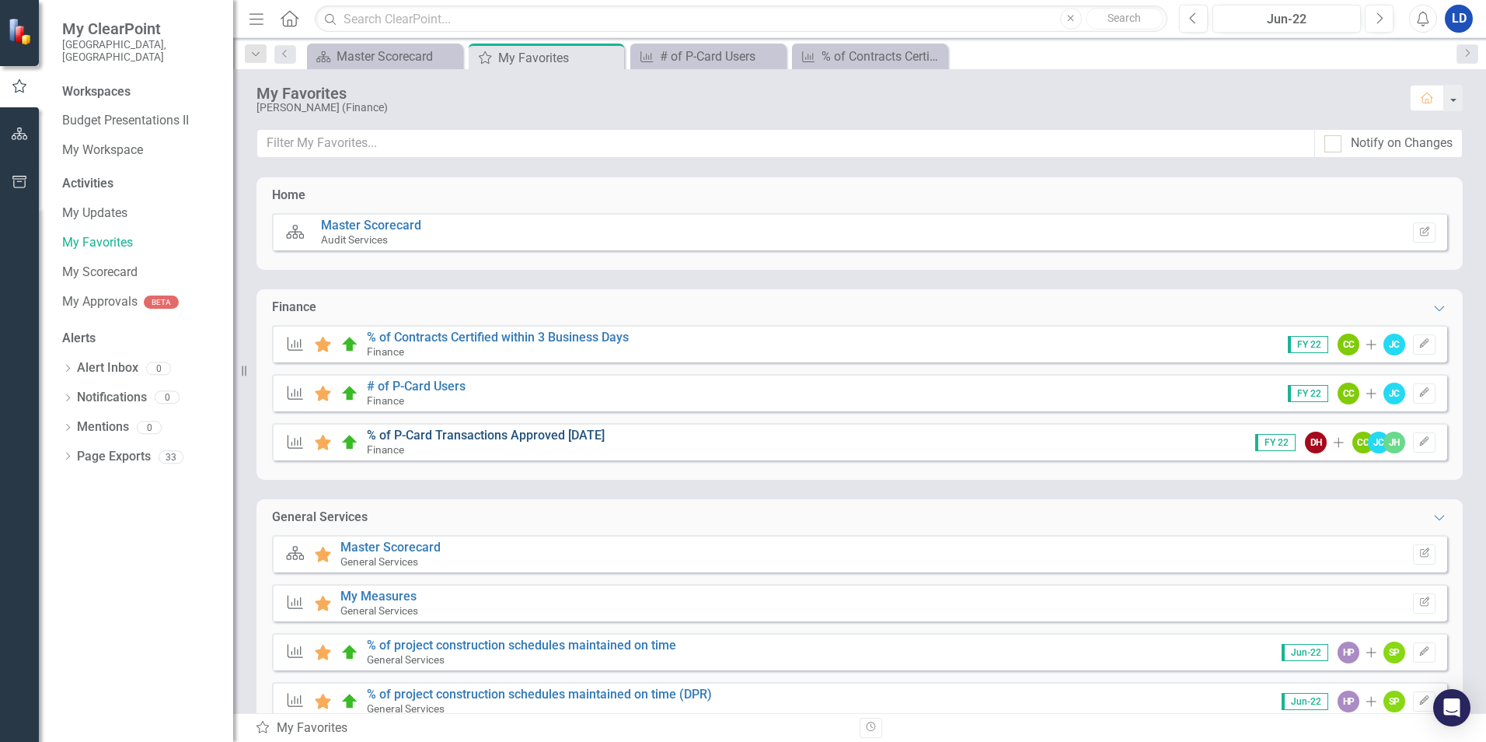
click at [501, 436] on link "% of P-Card Transactions Approved [DATE]" at bounding box center [486, 435] width 238 height 15
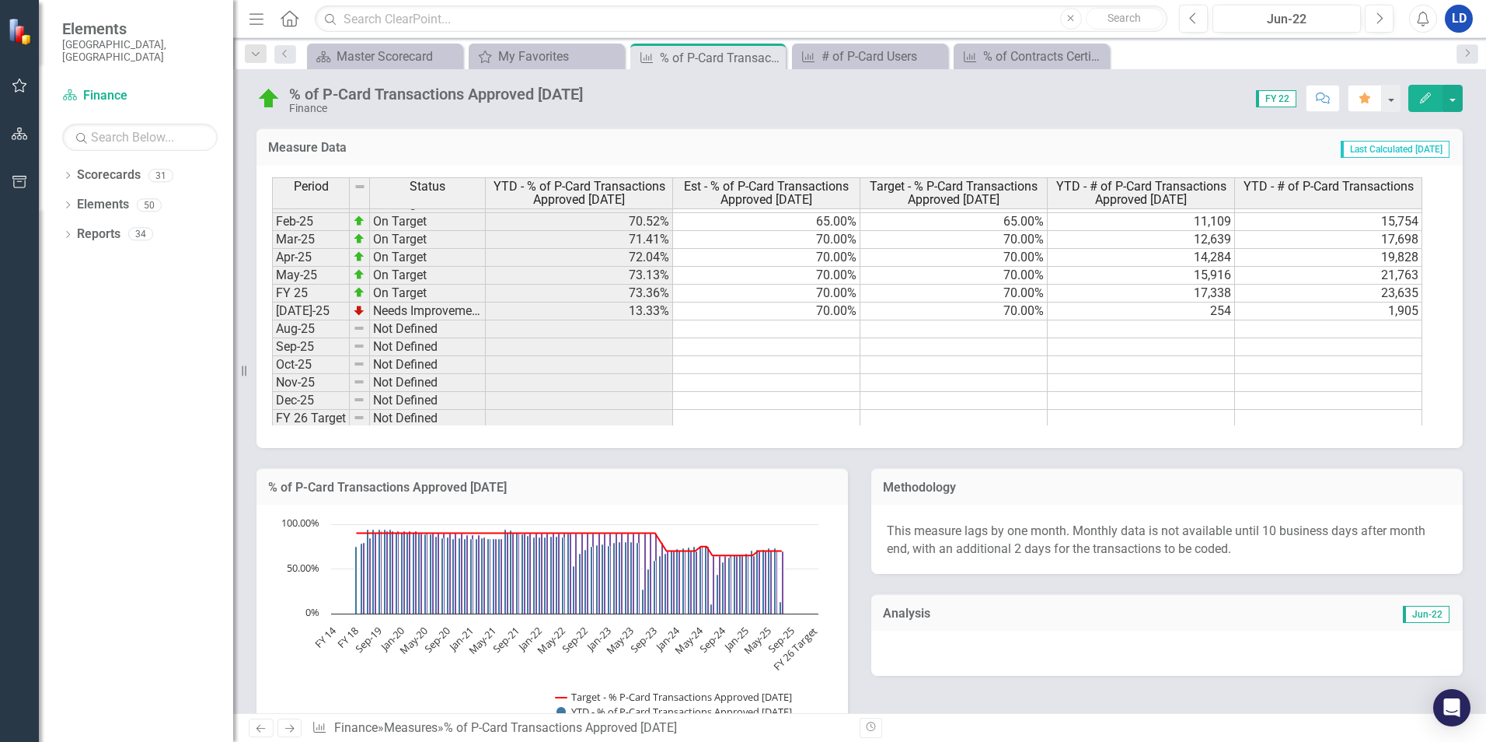
scroll to position [321, 0]
click at [272, 334] on div "Period Status YTD - % of P-Card Transactions Approved [DATE] Est - % of P-Card …" at bounding box center [272, 186] width 0 height 480
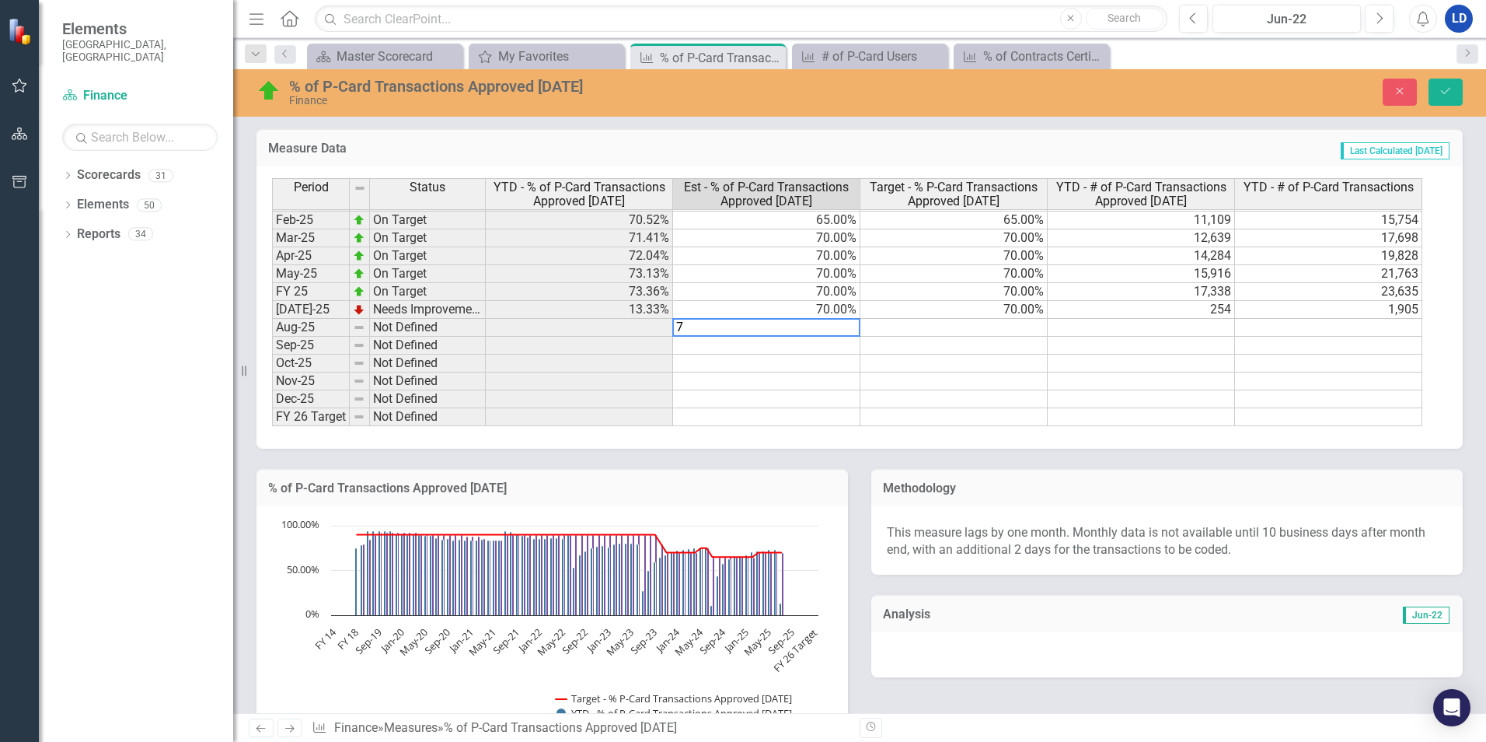
type textarea "70"
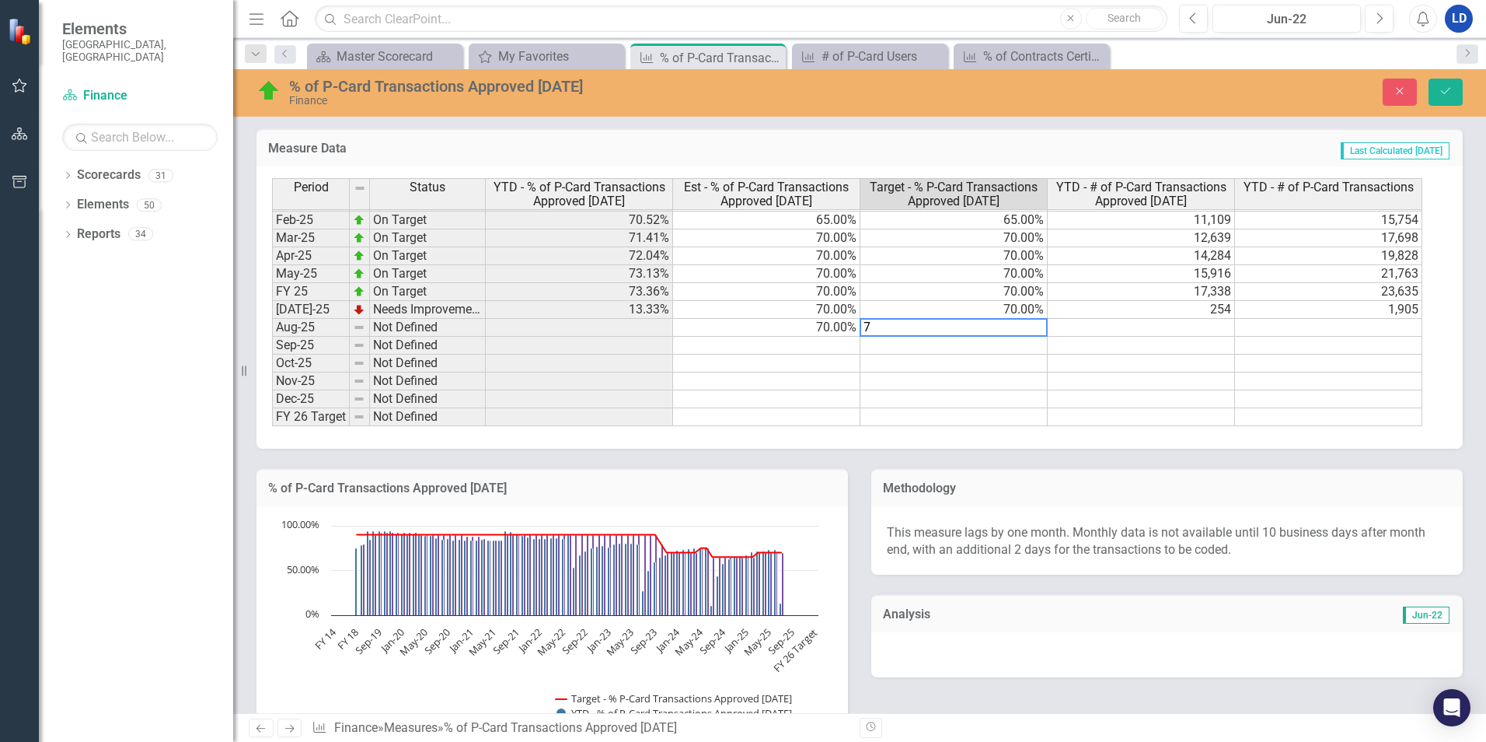
type textarea "70"
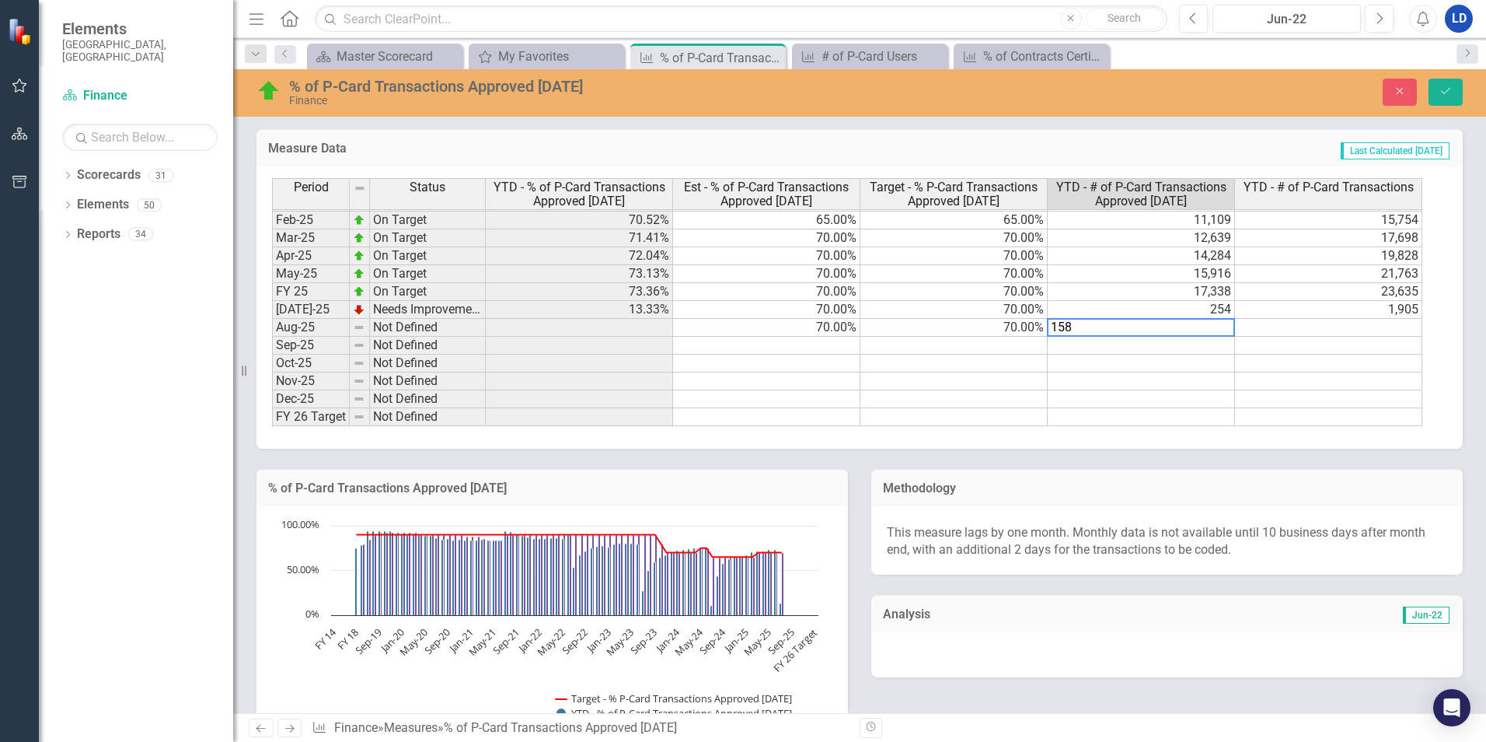
type textarea "1589"
type textarea "3764"
click at [1451, 96] on icon "Save" at bounding box center [1446, 91] width 14 height 11
